Goal: Find specific page/section: Find specific page/section

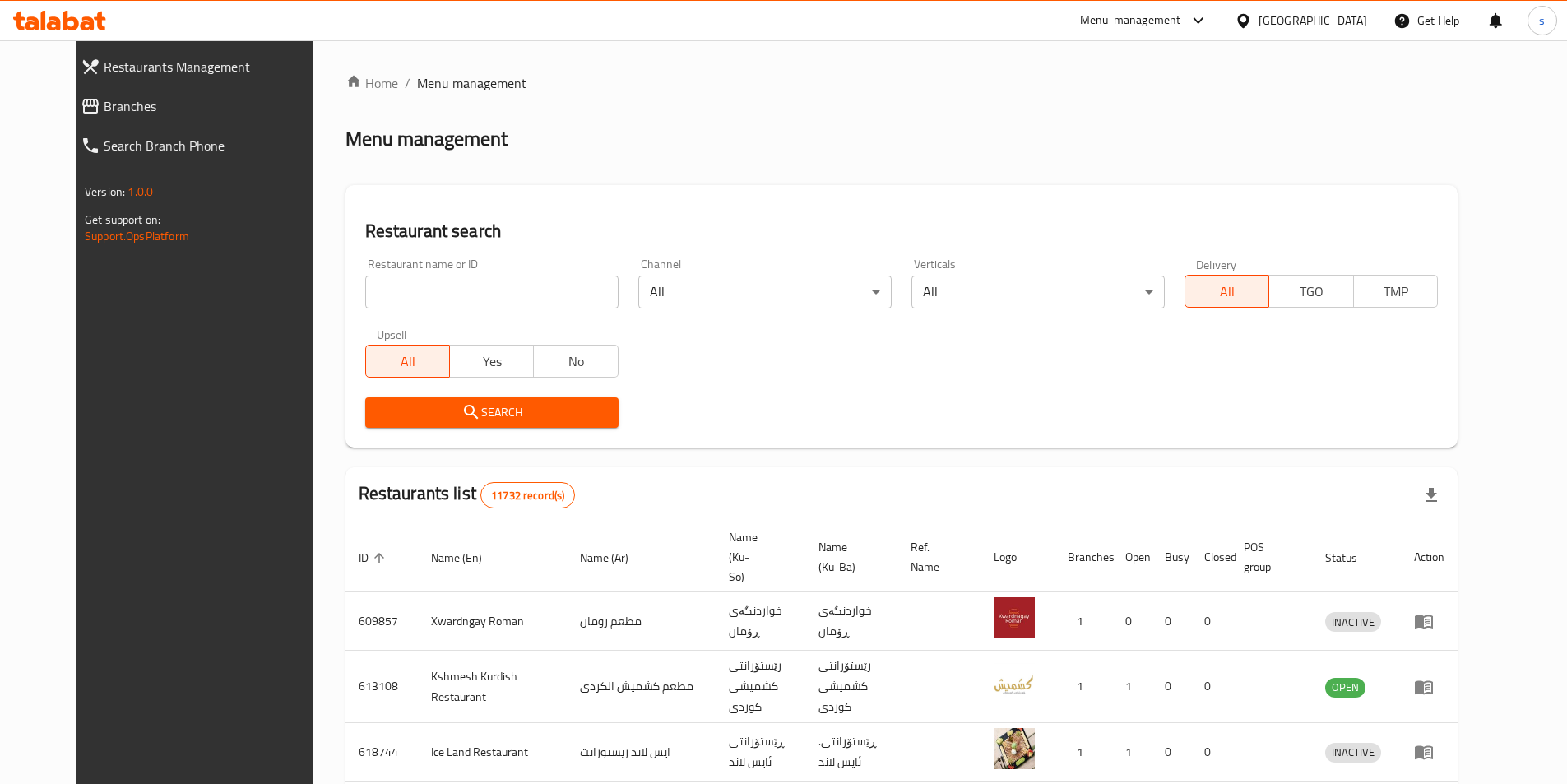
click at [368, 302] on input "search" at bounding box center [492, 292] width 254 height 33
paste input "[PERSON_NAME][GEOGRAPHIC_DATA]"
click button "Search" at bounding box center [492, 412] width 254 height 31
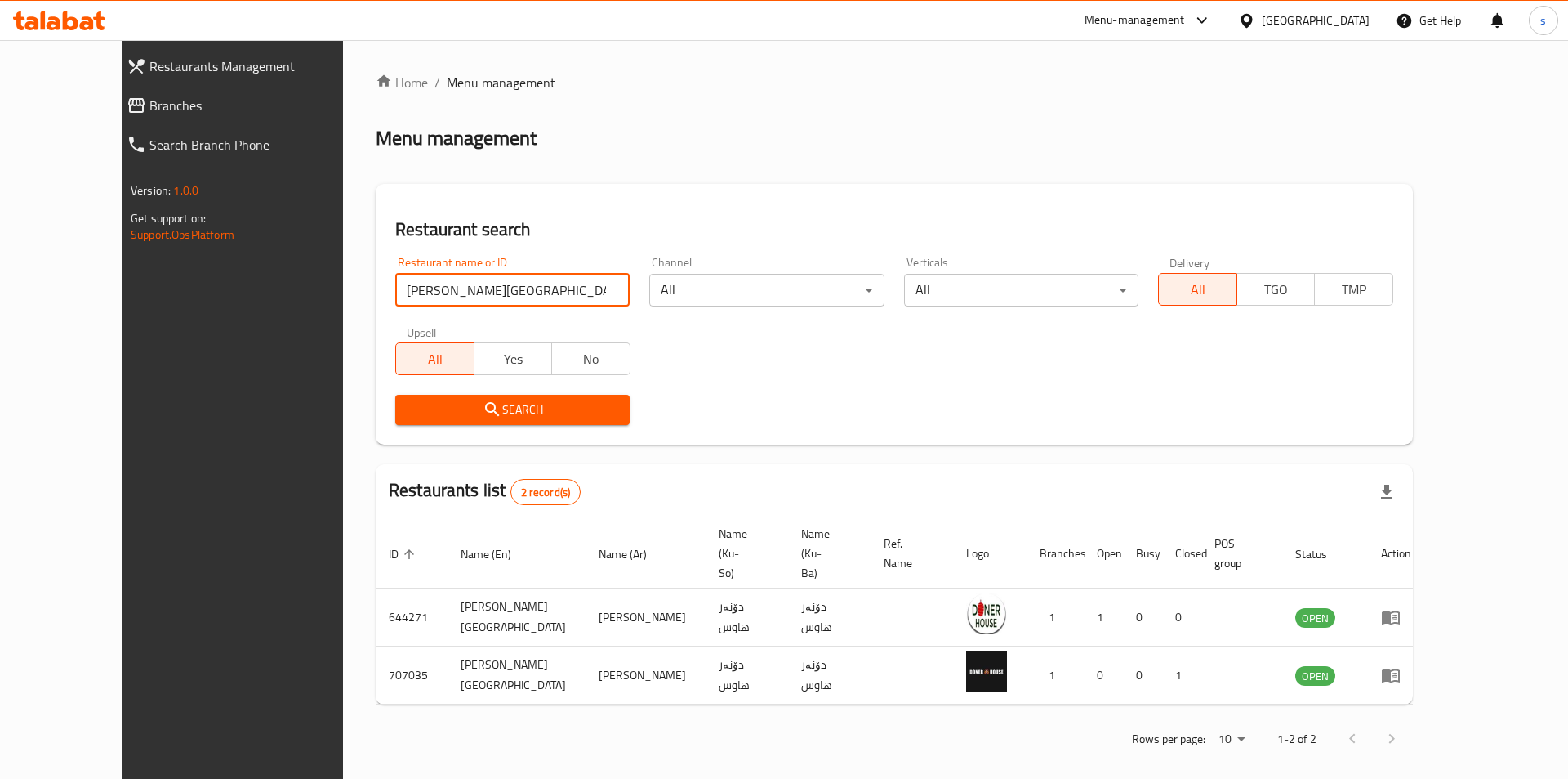
paste input "756835"
drag, startPoint x: 439, startPoint y: 285, endPoint x: 305, endPoint y: 300, distance: 134.8
click at [385, 300] on div "Restaurant name or ID 756835 Restaurant name or ID" at bounding box center [512, 282] width 254 height 69
click at [395, 296] on input "756835" at bounding box center [512, 290] width 235 height 33
type input "756835"
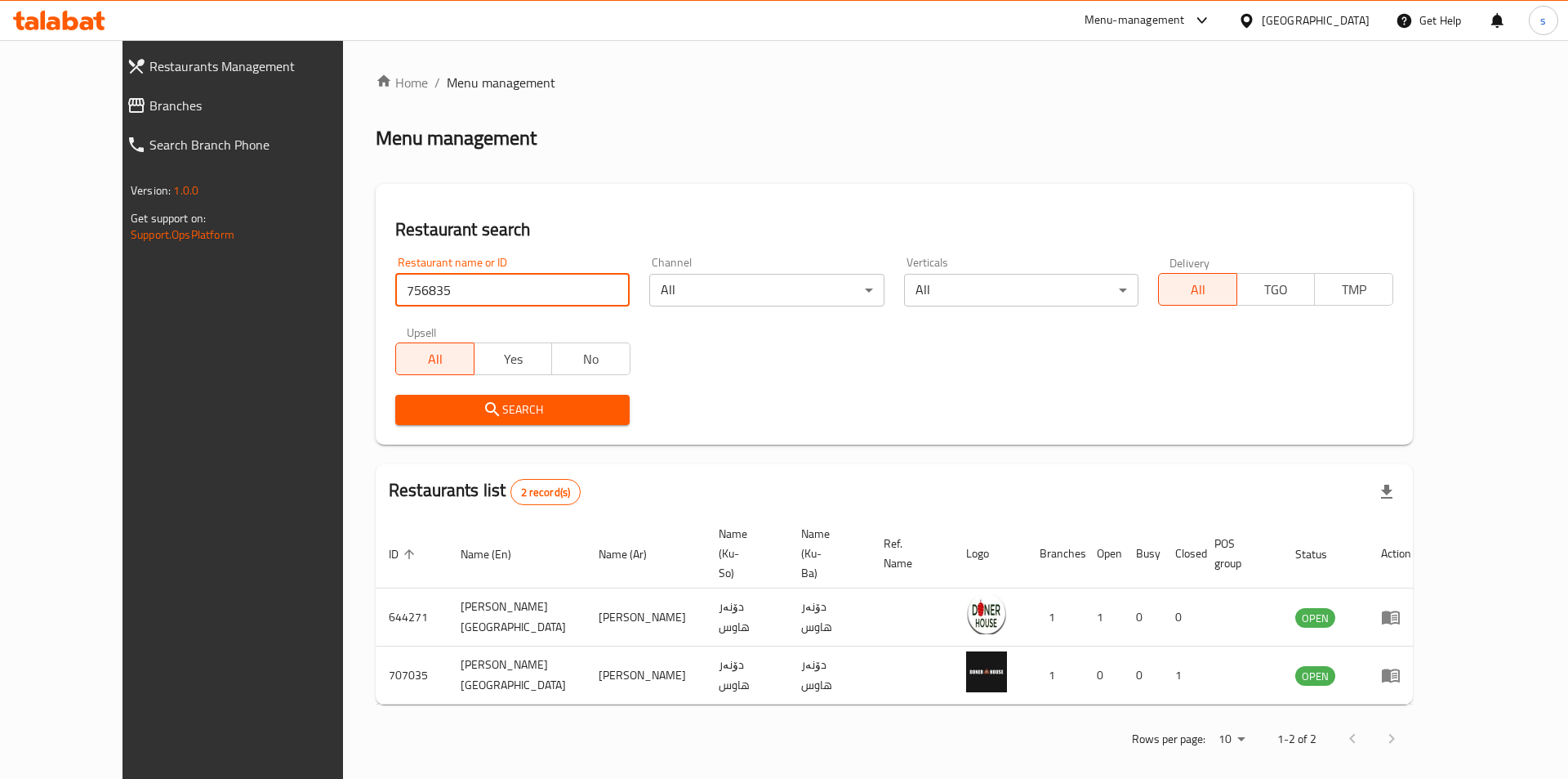
click at [408, 417] on span "Search" at bounding box center [512, 409] width 208 height 21
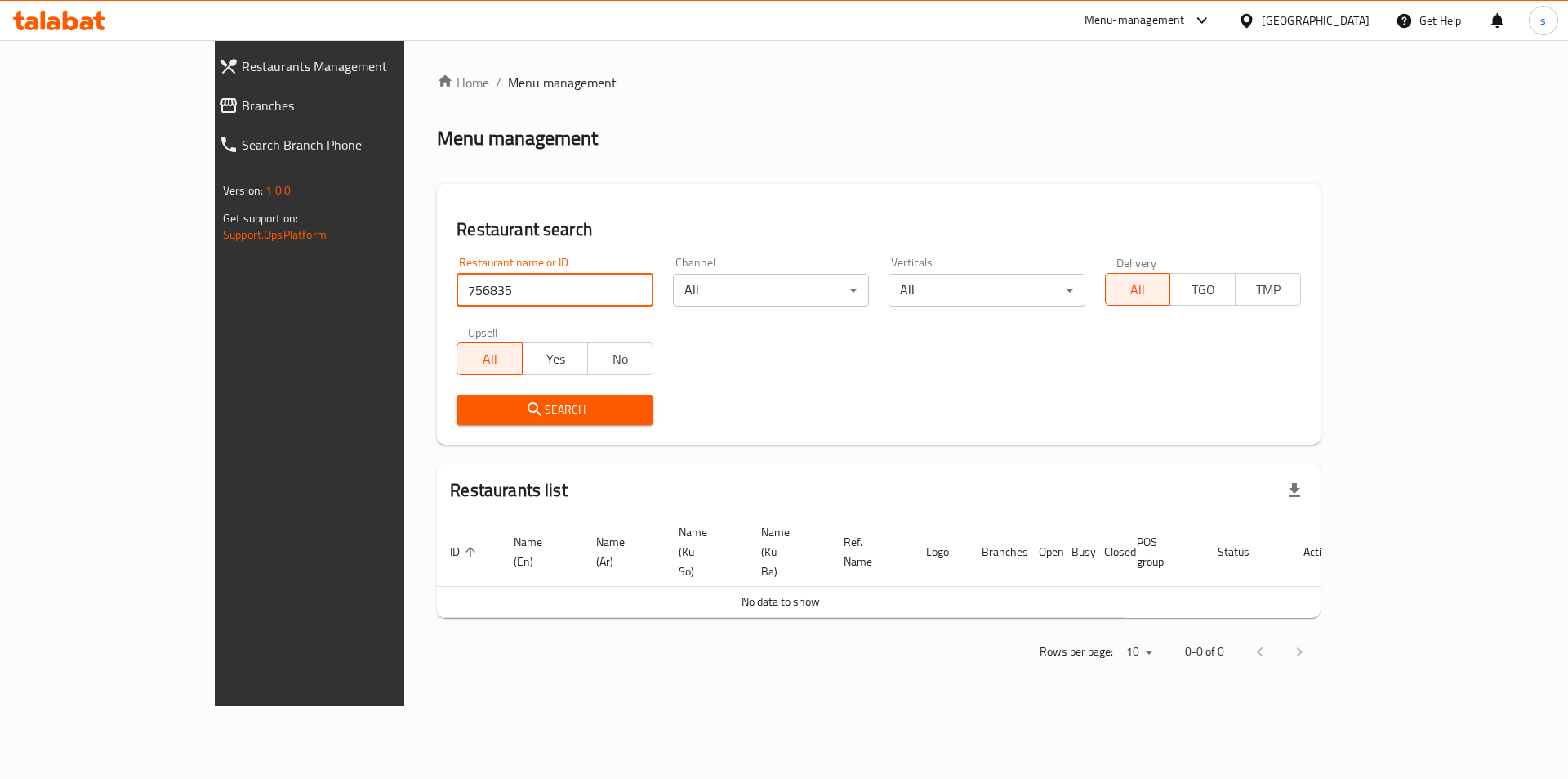
click at [457, 281] on input "756835" at bounding box center [555, 290] width 196 height 33
click at [242, 96] on span "Branches" at bounding box center [353, 105] width 222 height 20
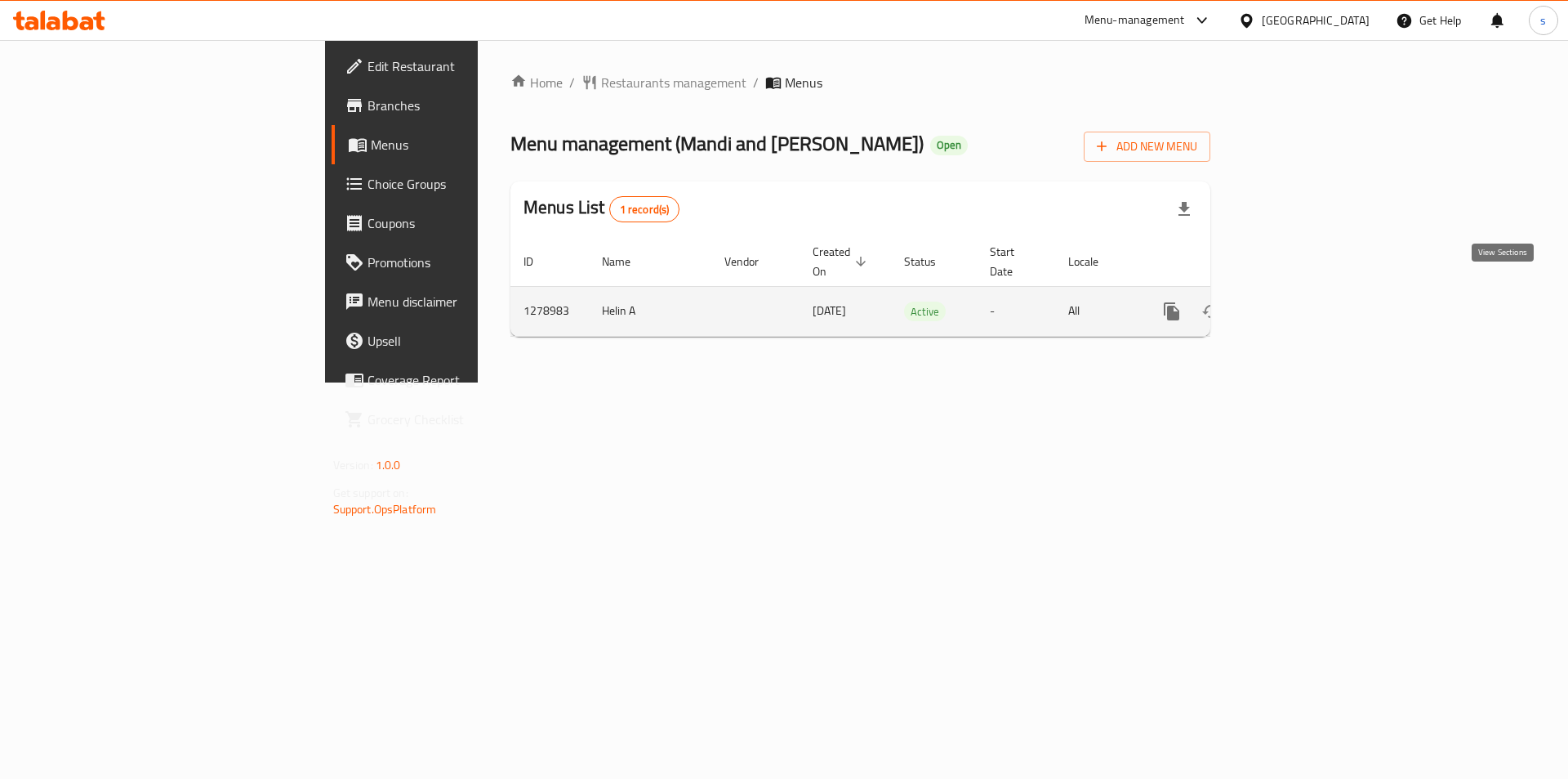
click at [1300, 301] on icon "enhanced table" at bounding box center [1290, 311] width 20 height 20
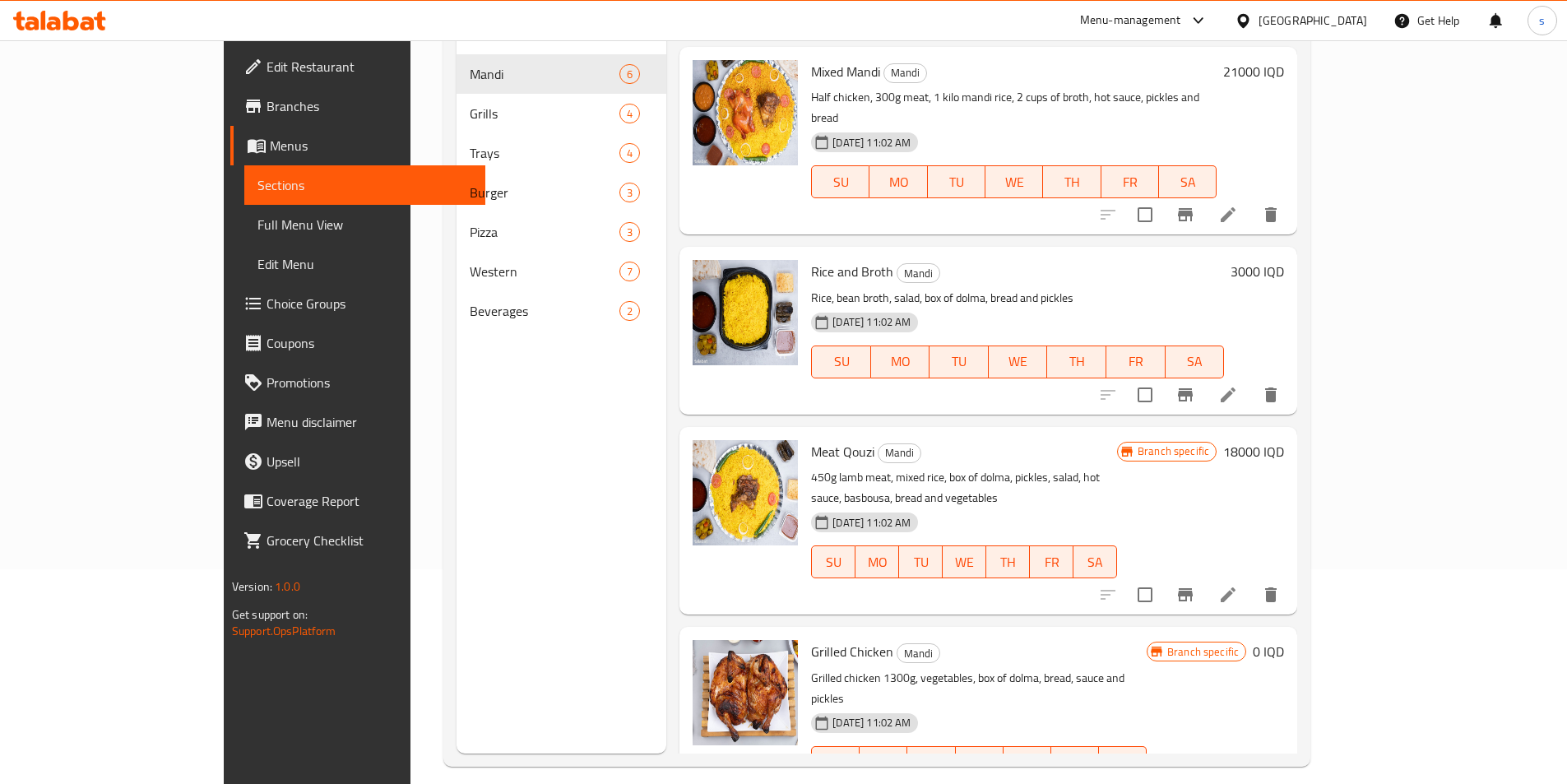
scroll to position [220, 0]
